Goal: Information Seeking & Learning: Learn about a topic

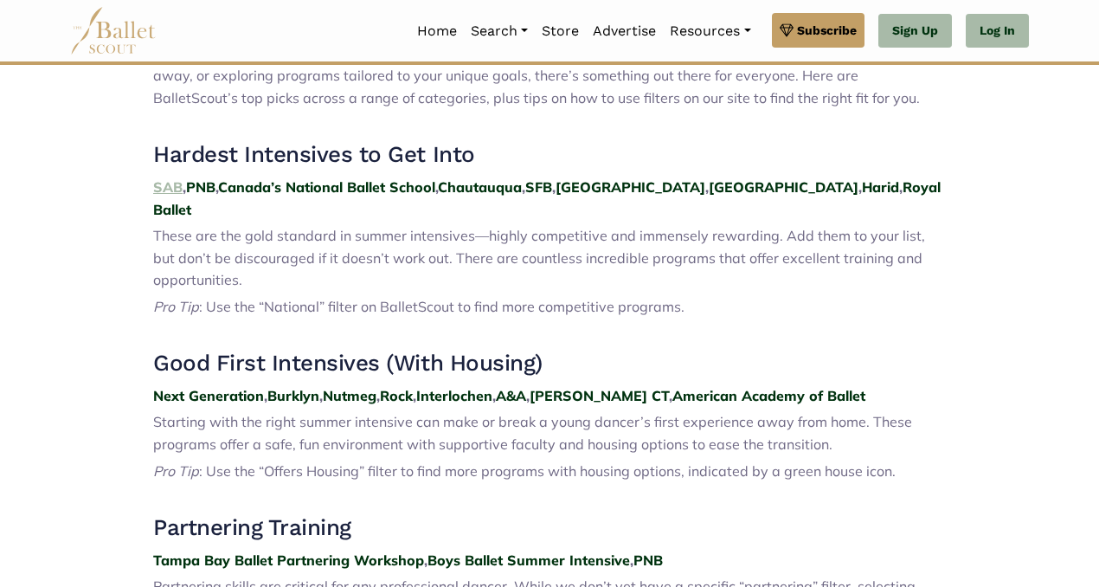
scroll to position [641, 0]
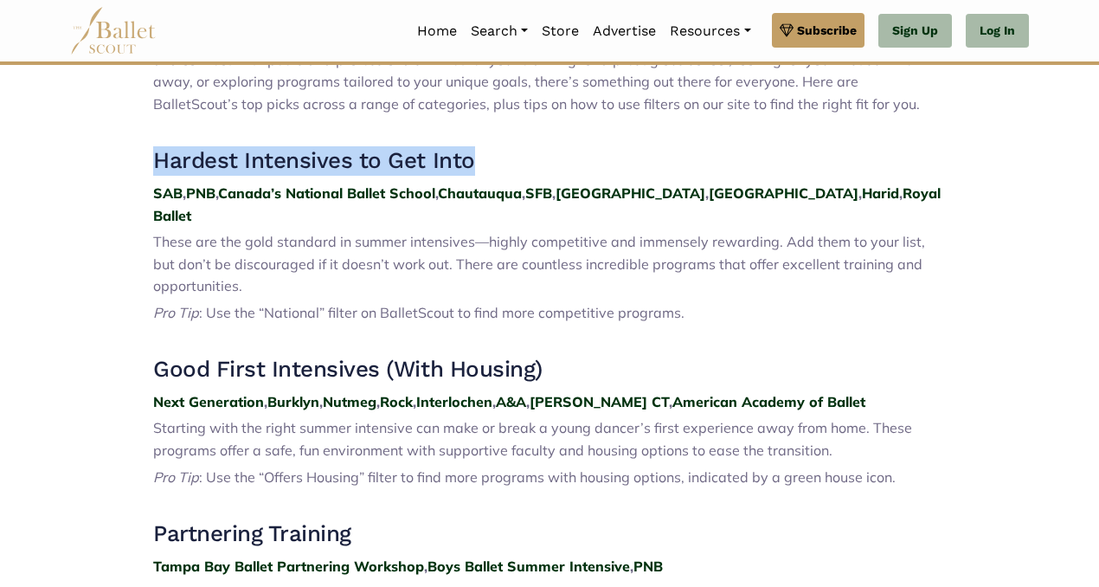
drag, startPoint x: 143, startPoint y: 161, endPoint x: 487, endPoint y: 170, distance: 344.7
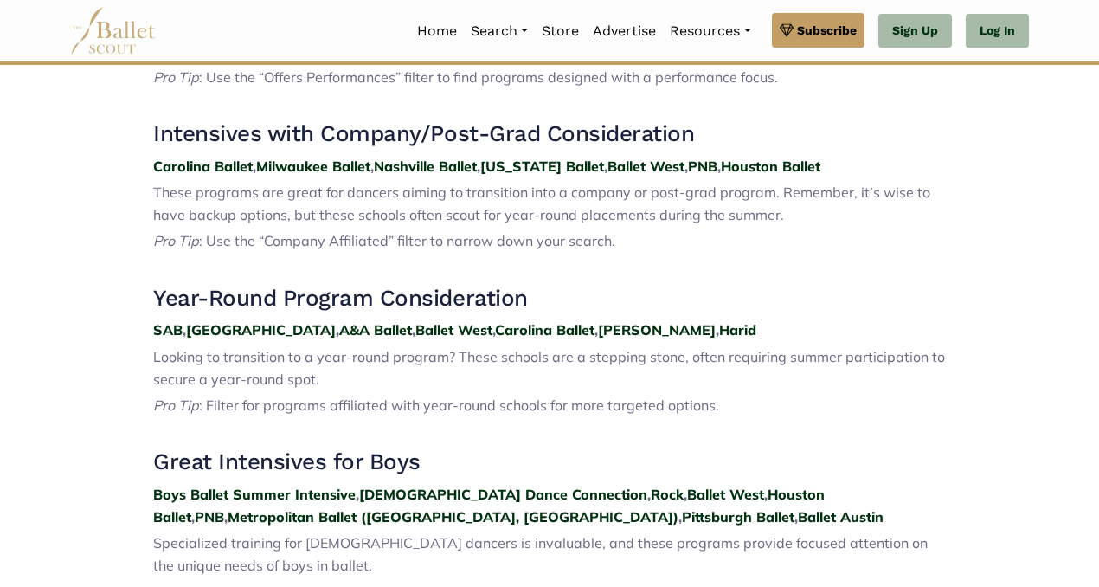
scroll to position [1358, 0]
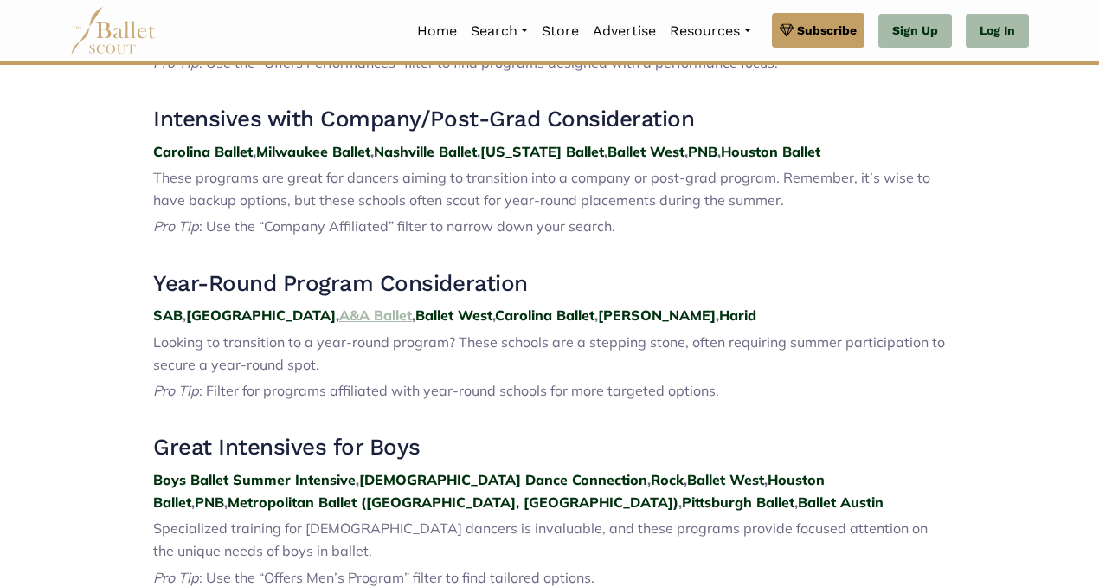
click at [339, 306] on strong "A&A Ballet" at bounding box center [375, 314] width 73 height 17
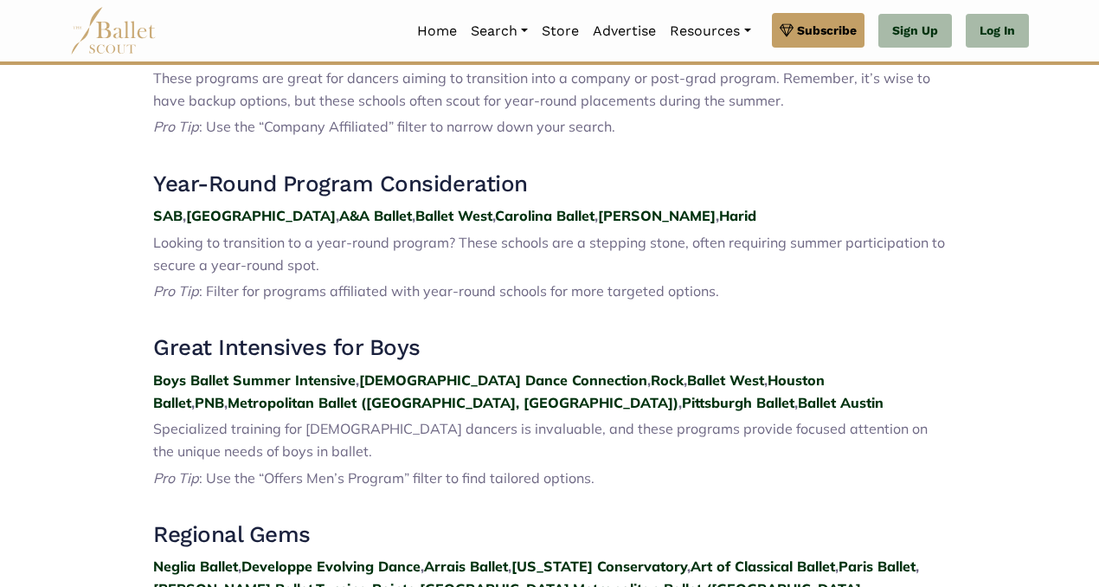
scroll to position [1468, 0]
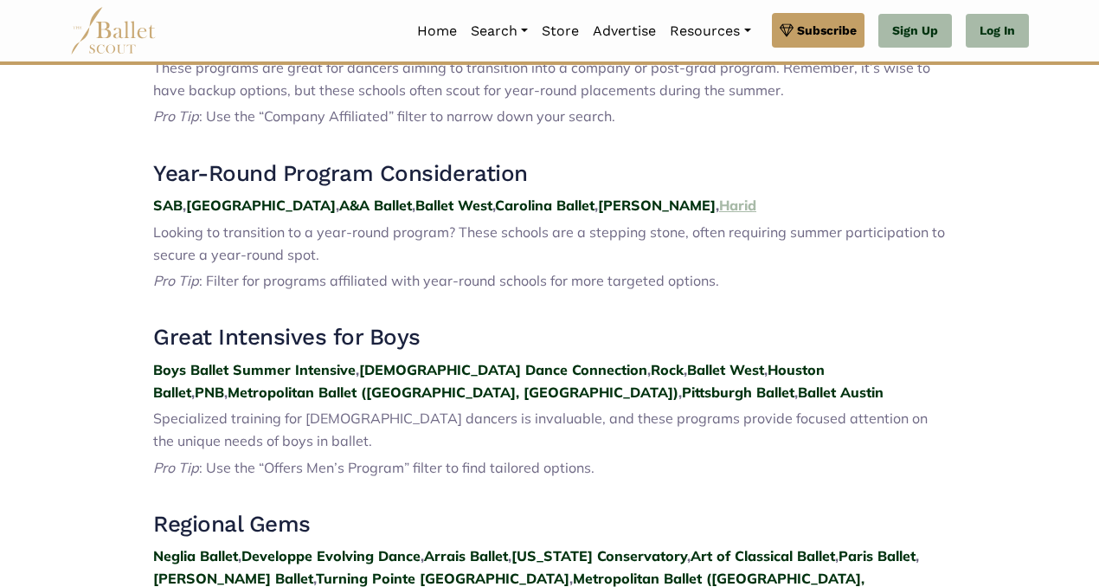
click at [719, 197] on strong "Harid" at bounding box center [737, 205] width 37 height 17
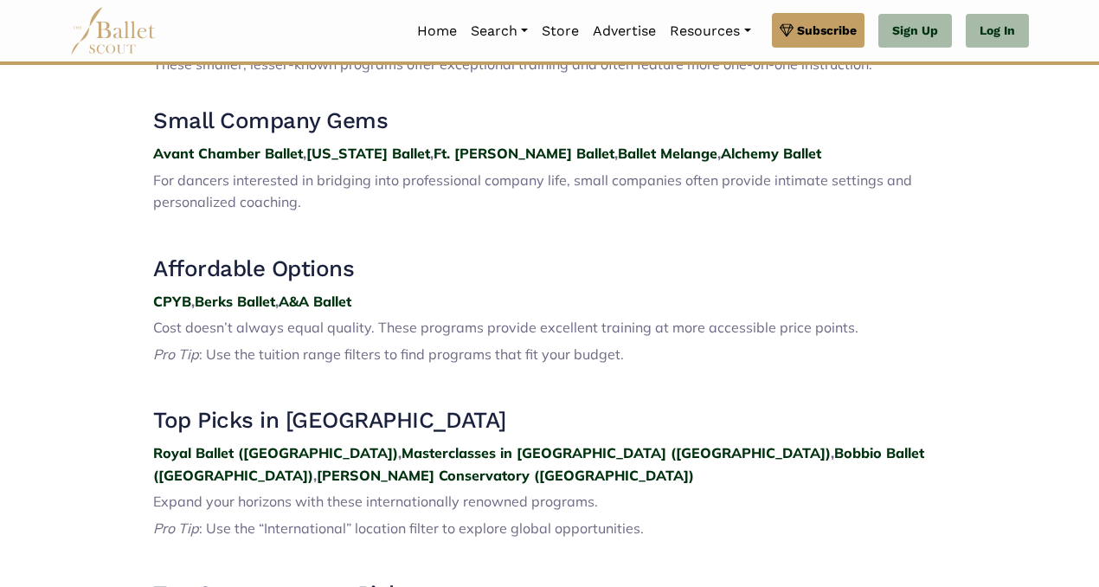
scroll to position [2034, 0]
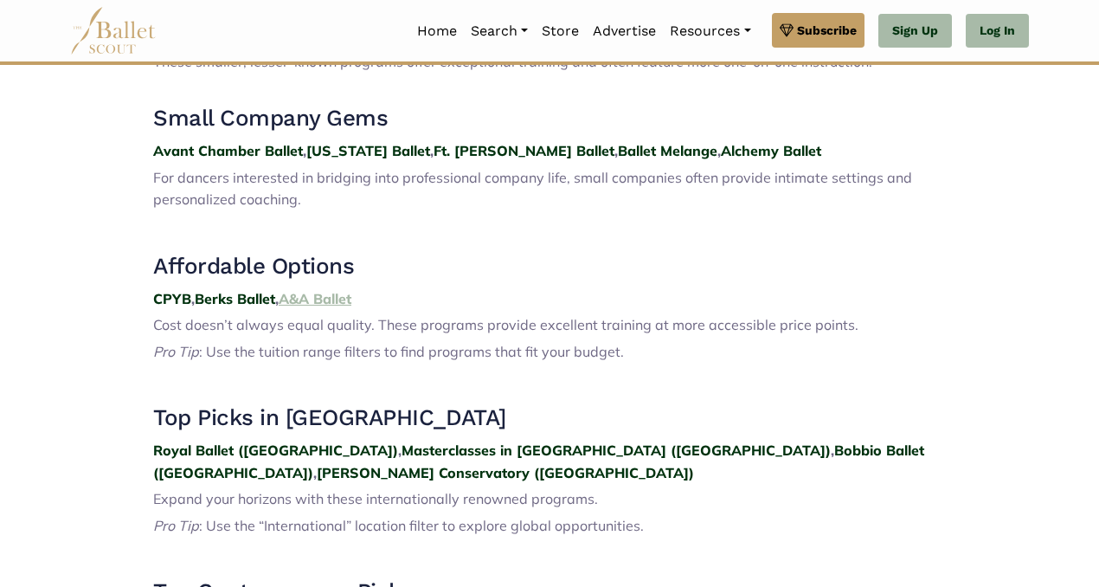
click at [318, 290] on strong "A&A Ballet" at bounding box center [315, 298] width 73 height 17
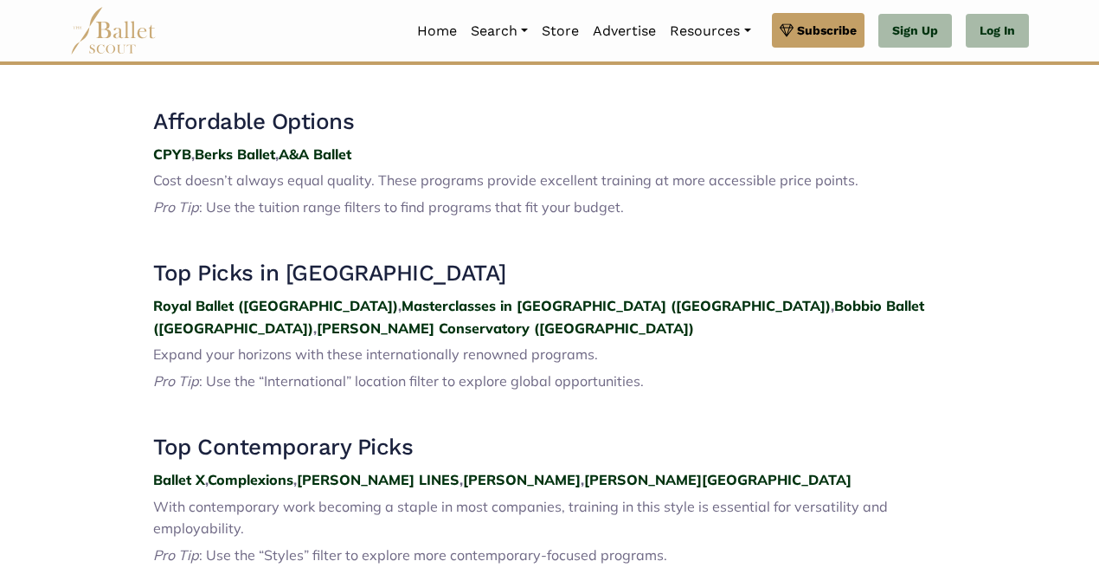
scroll to position [2214, 0]
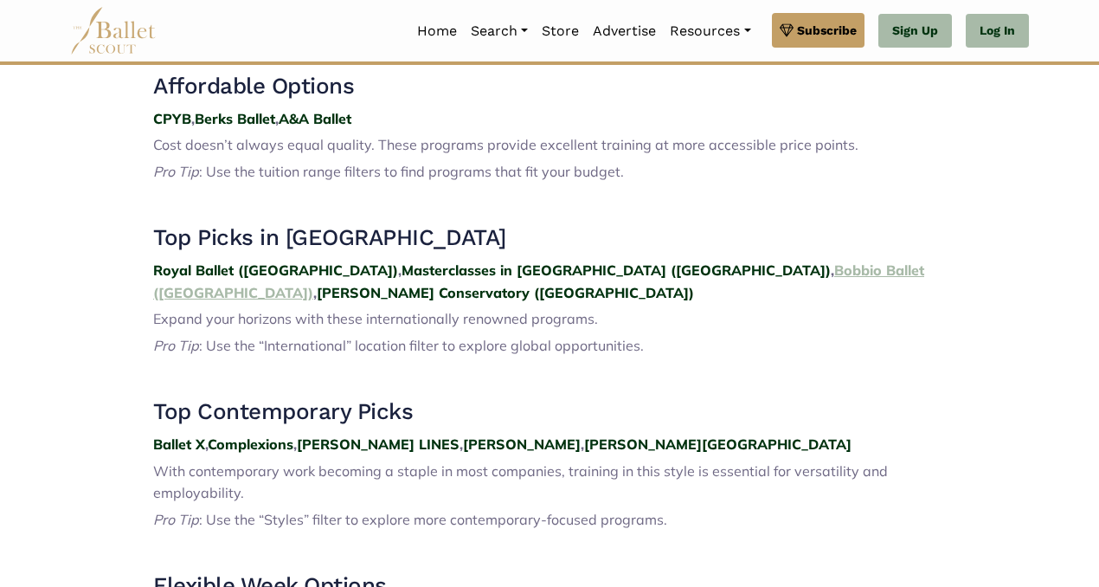
click at [629, 261] on strong "Bobbio Ballet (Italy)" at bounding box center [538, 281] width 771 height 40
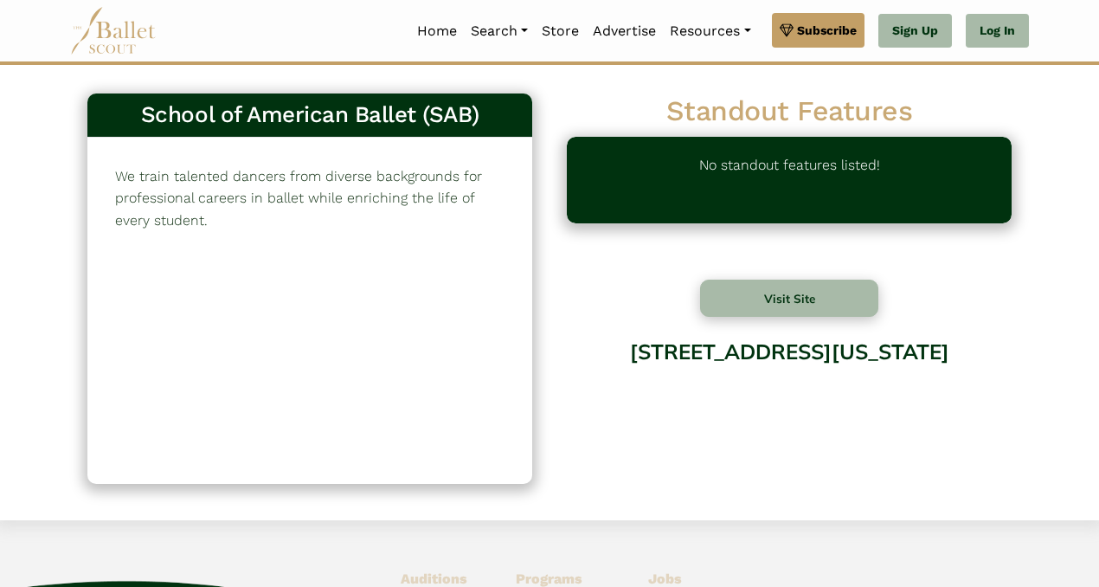
click at [662, 403] on div "70 Lincoln Center Plaza, New York, NY 10023" at bounding box center [789, 395] width 445 height 139
click at [775, 294] on button "Visit Site" at bounding box center [789, 298] width 178 height 37
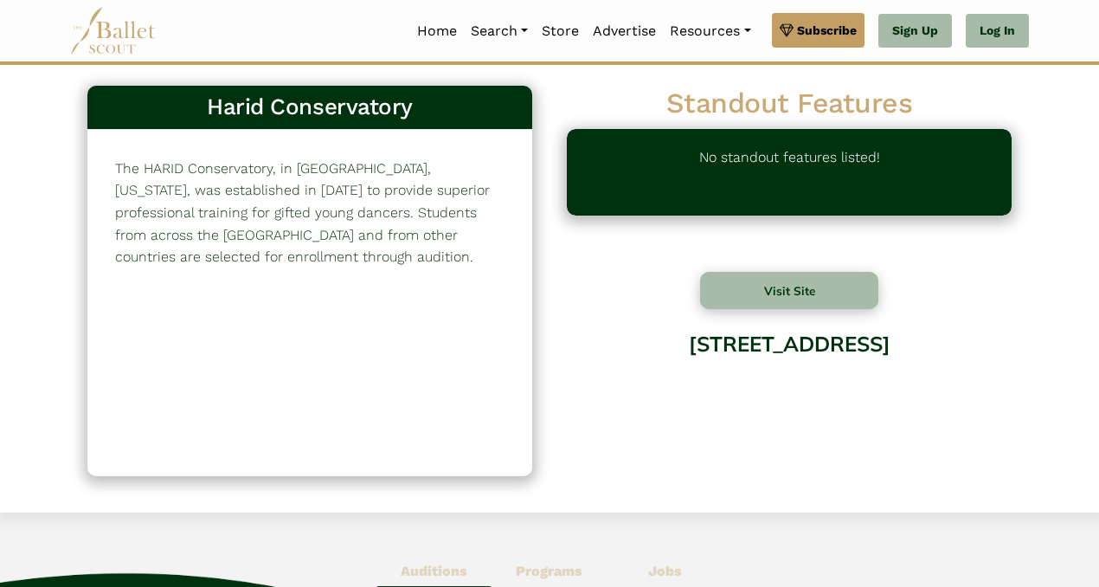
scroll to position [7, 0]
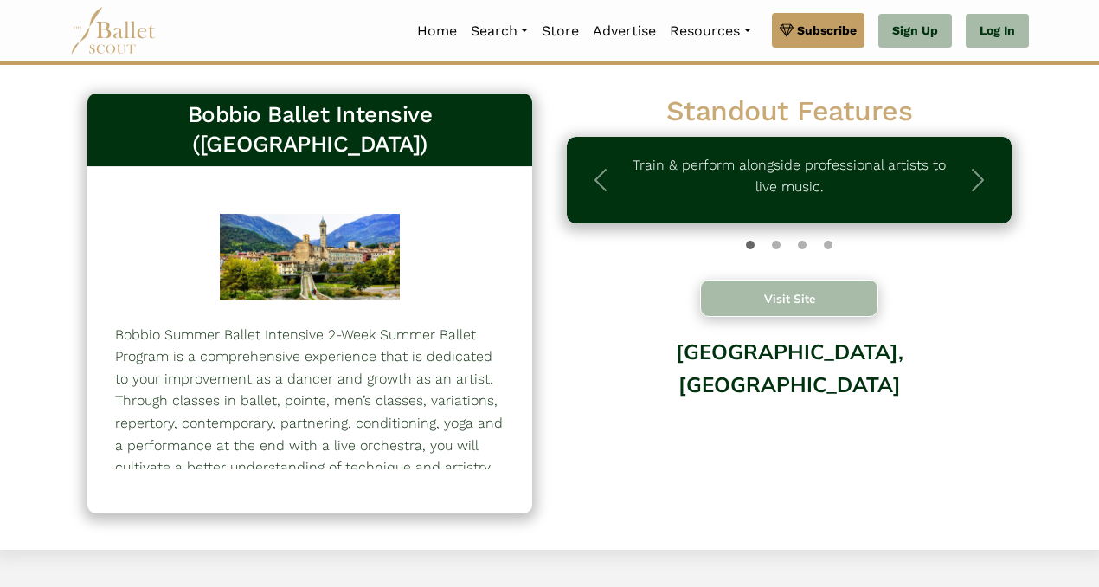
click at [751, 302] on button "Visit Site" at bounding box center [789, 298] width 178 height 37
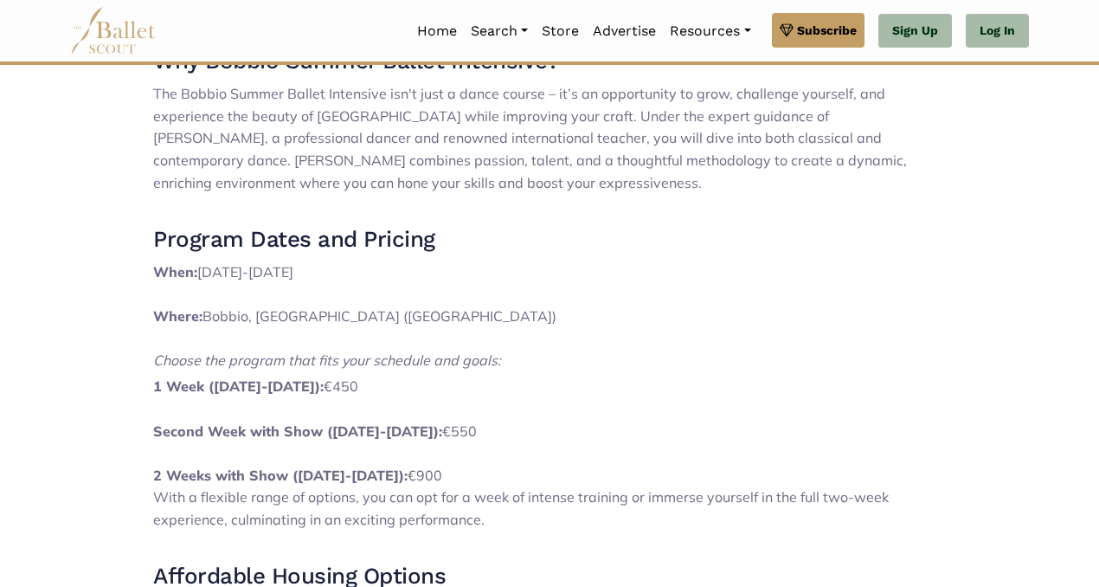
scroll to position [645, 0]
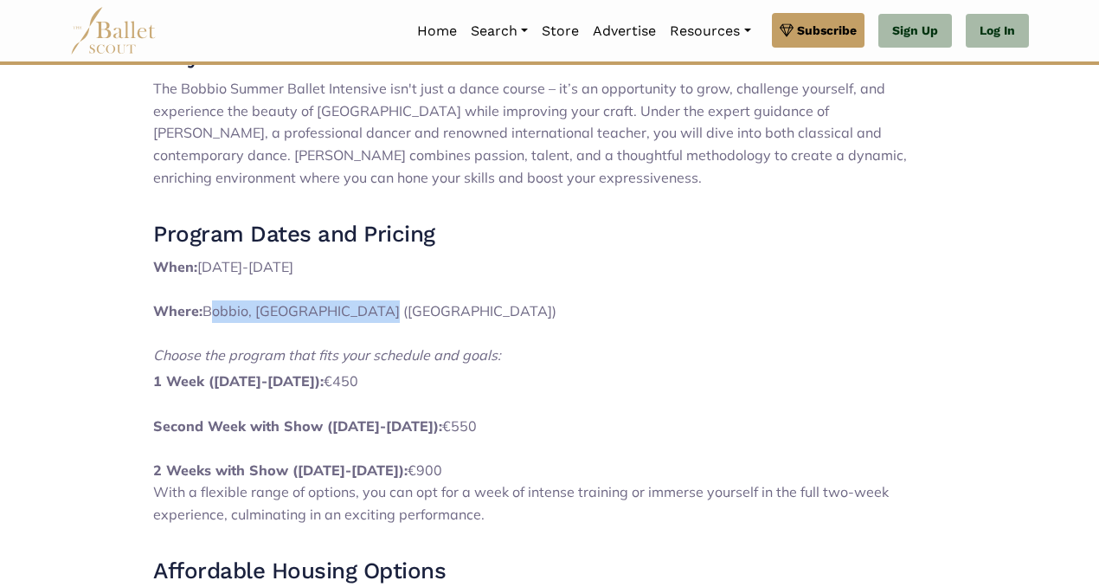
drag, startPoint x: 207, startPoint y: 313, endPoint x: 372, endPoint y: 306, distance: 165.5
click at [372, 306] on li "Where: [PERSON_NAME], [GEOGRAPHIC_DATA] ([GEOGRAPHIC_DATA])" at bounding box center [549, 322] width 793 height 44
copy span "Bobbio, [GEOGRAPHIC_DATA] ([GEOGRAPHIC_DATA])"
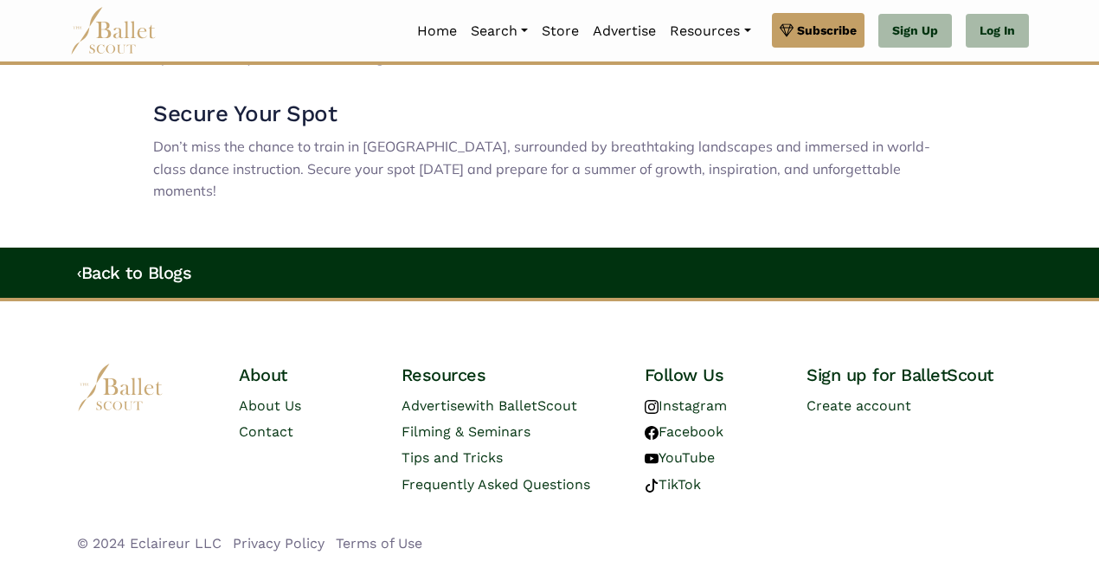
scroll to position [1245, 0]
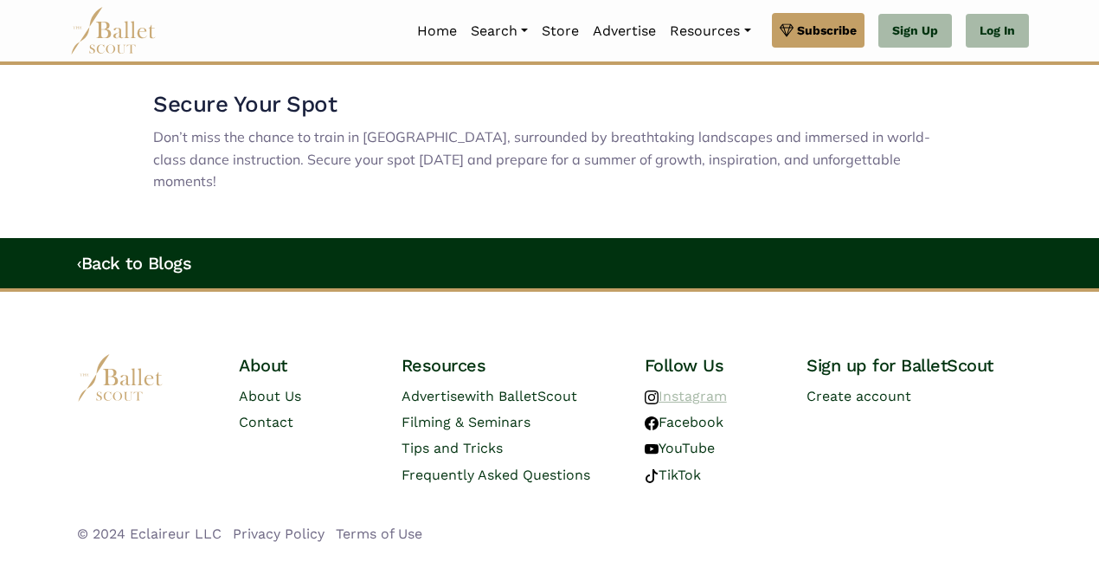
click at [673, 388] on link "Instagram" at bounding box center [686, 396] width 82 height 16
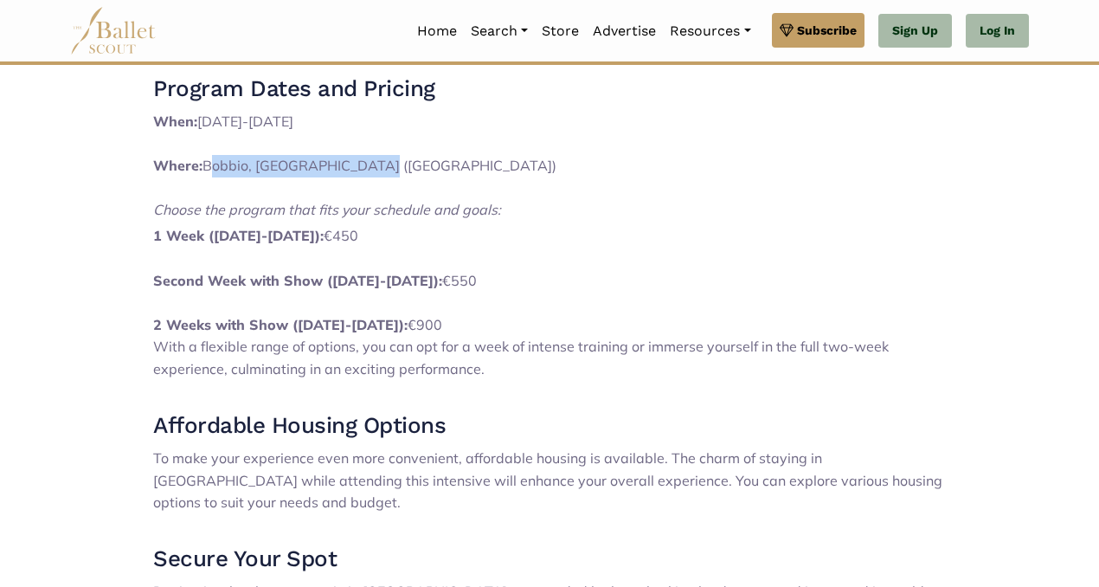
scroll to position [797, 0]
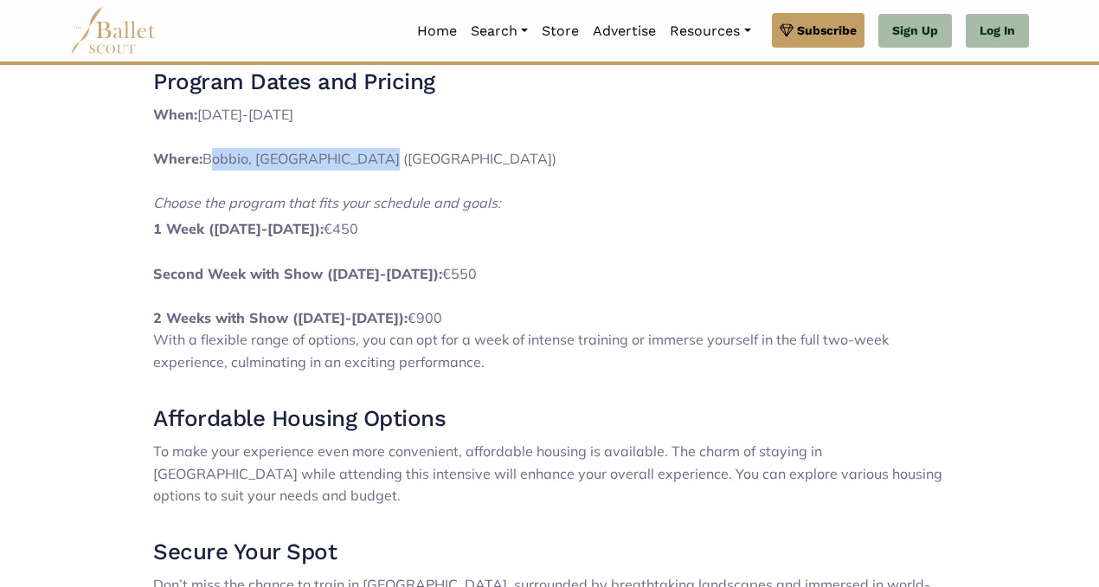
copy span "Bobbio, [GEOGRAPHIC_DATA] ([GEOGRAPHIC_DATA])"
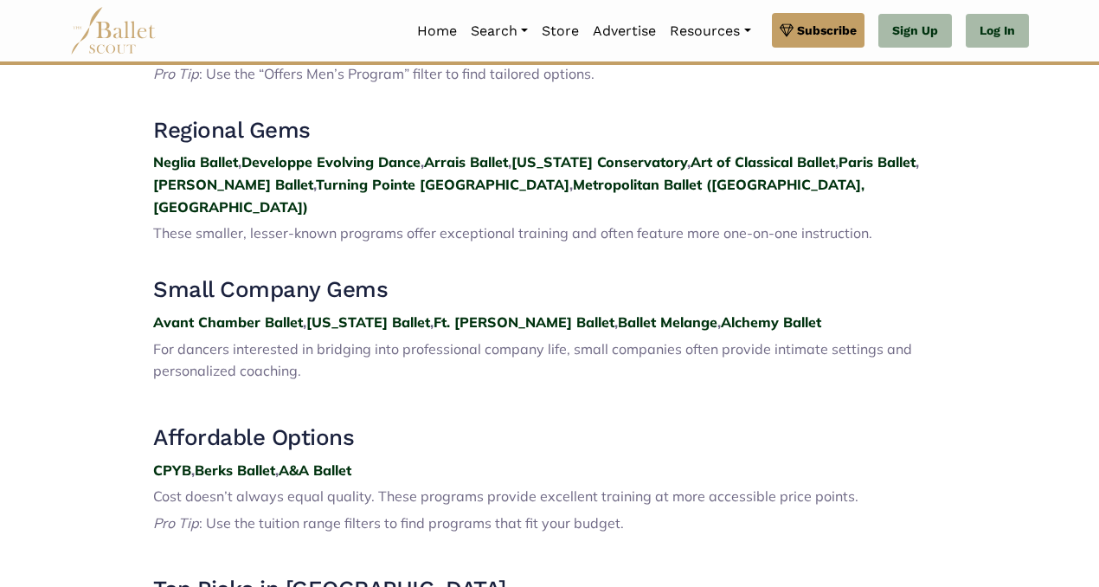
scroll to position [1296, 0]
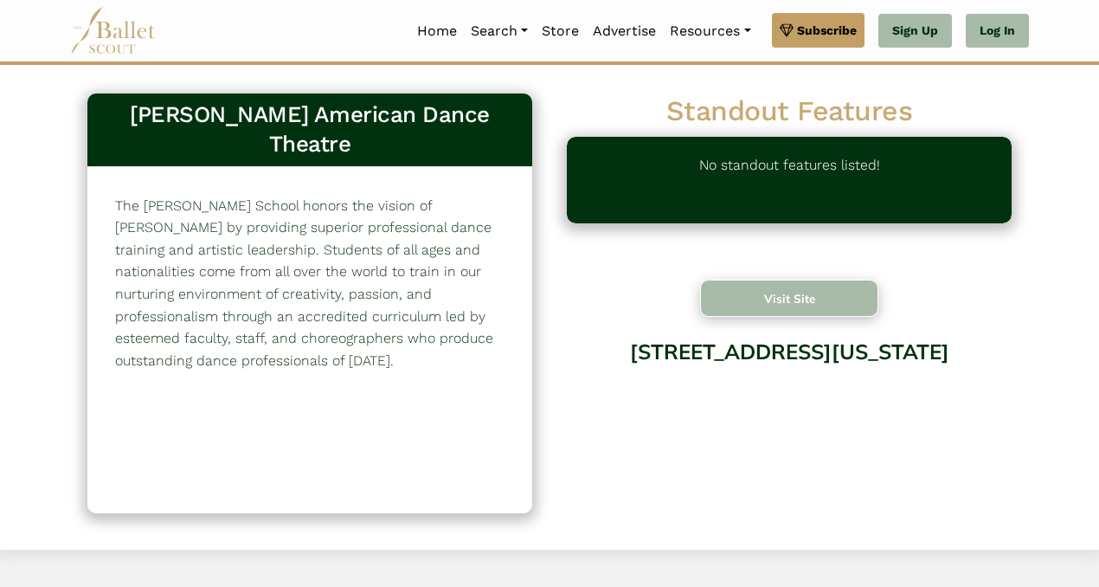
click at [822, 298] on button "Visit Site" at bounding box center [789, 298] width 178 height 37
